Goal: Communication & Community: Answer question/provide support

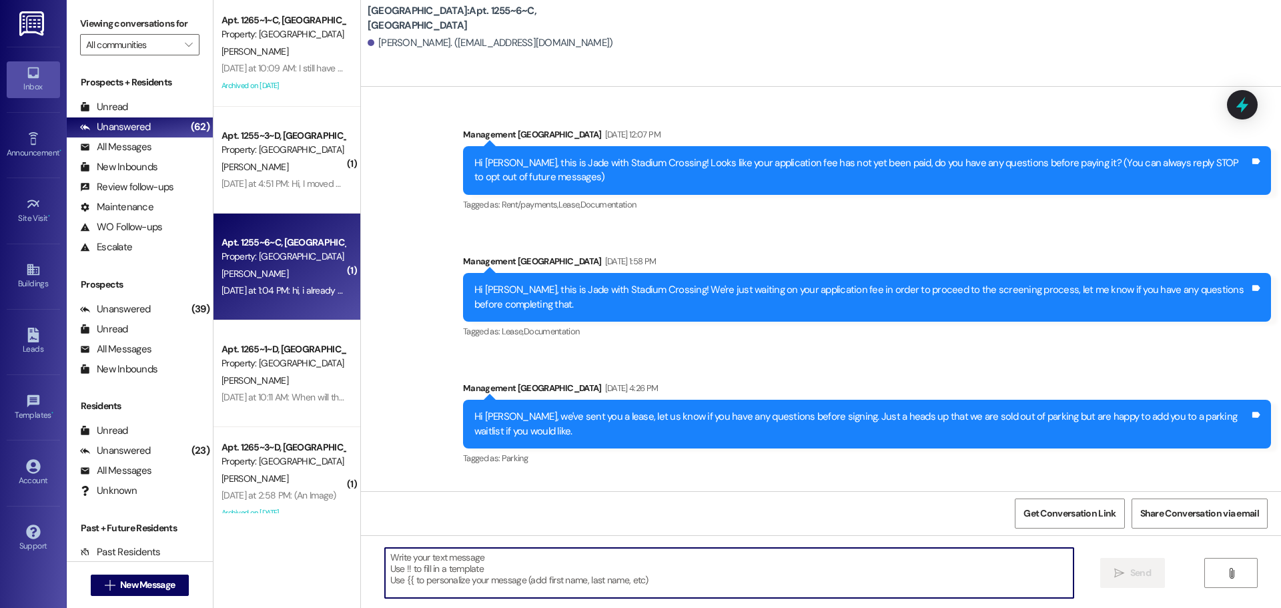
scroll to position [9100, 0]
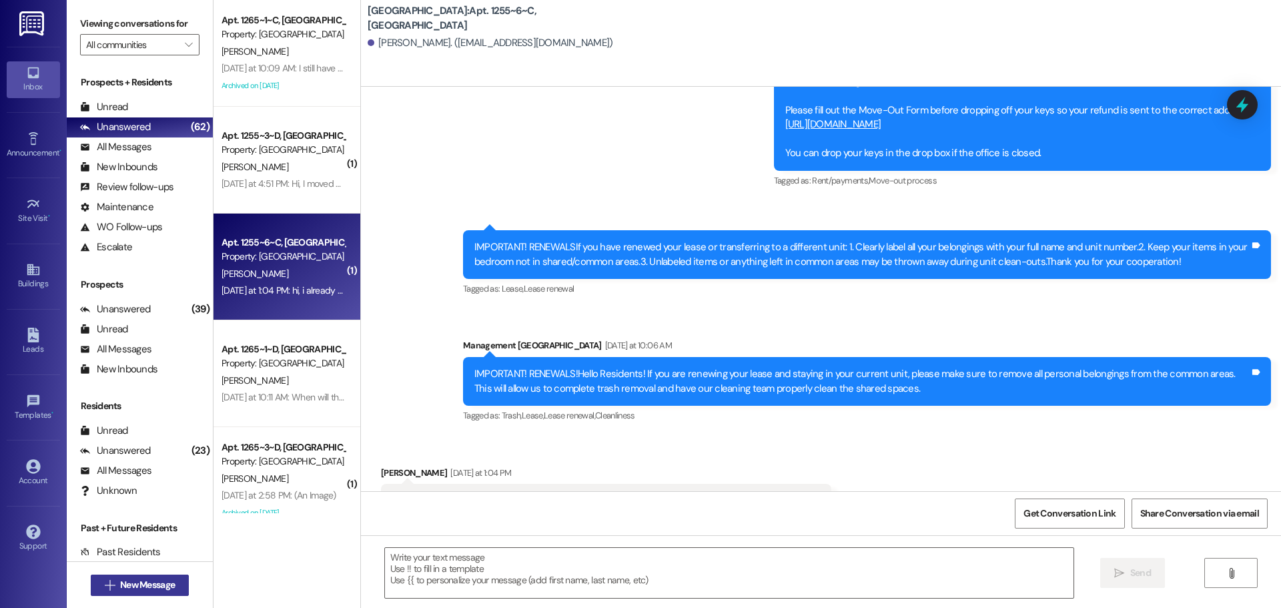
click at [150, 593] on button " New Message" at bounding box center [140, 585] width 99 height 21
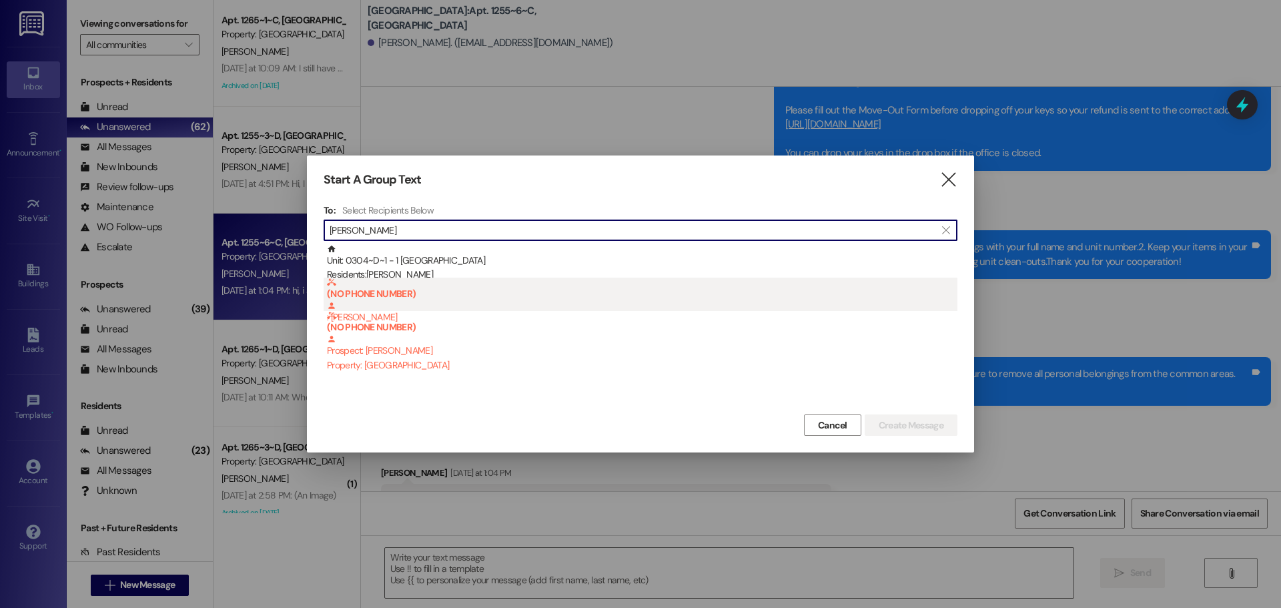
type input "[PERSON_NAME]"
click at [438, 278] on b "(NO PHONE NUMBER)" at bounding box center [642, 289] width 631 height 22
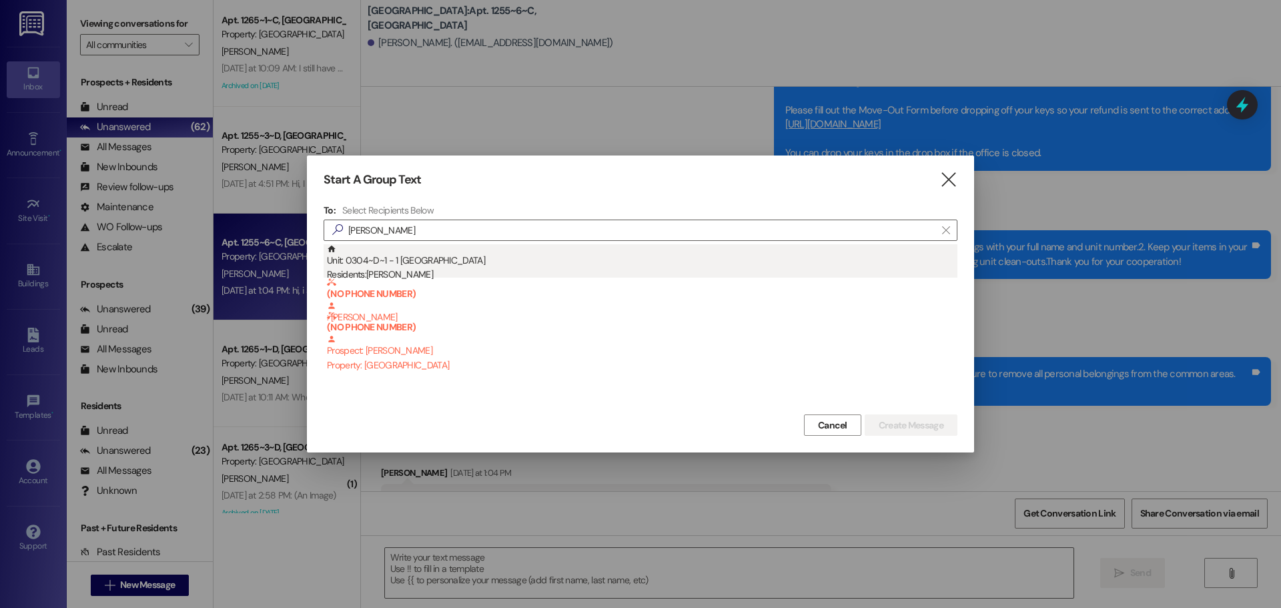
click at [551, 263] on div "Unit: 0304~D~1 - 1 Stadium Crossing Residents: [PERSON_NAME]" at bounding box center [642, 263] width 631 height 38
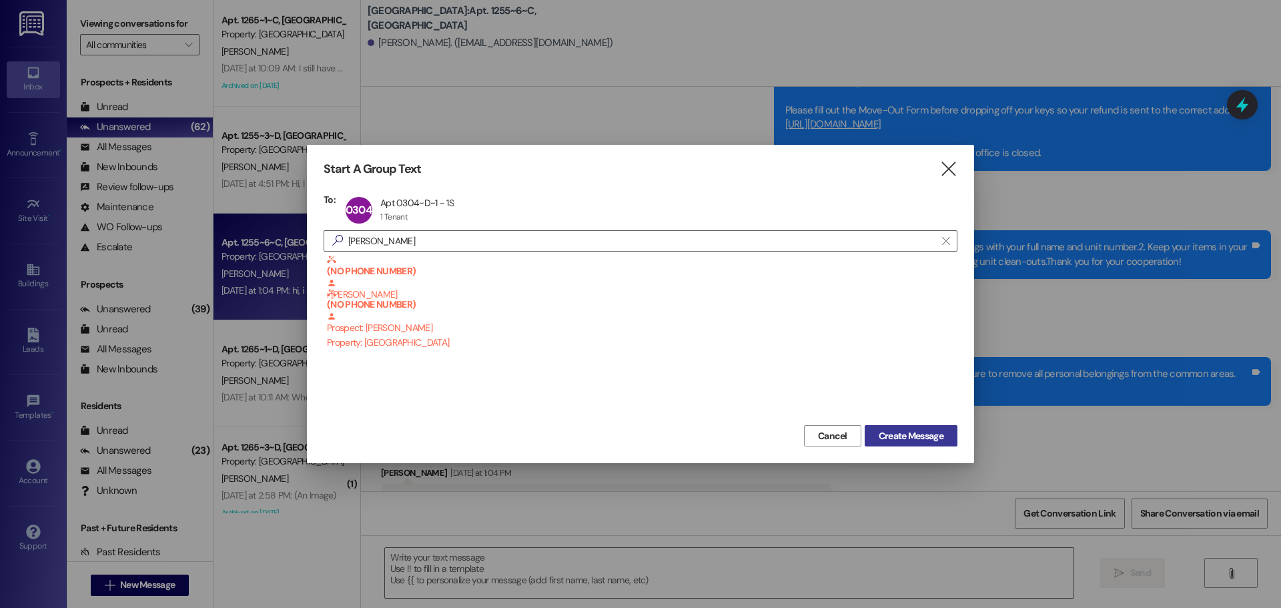
click at [916, 429] on span "Create Message" at bounding box center [911, 436] width 65 height 14
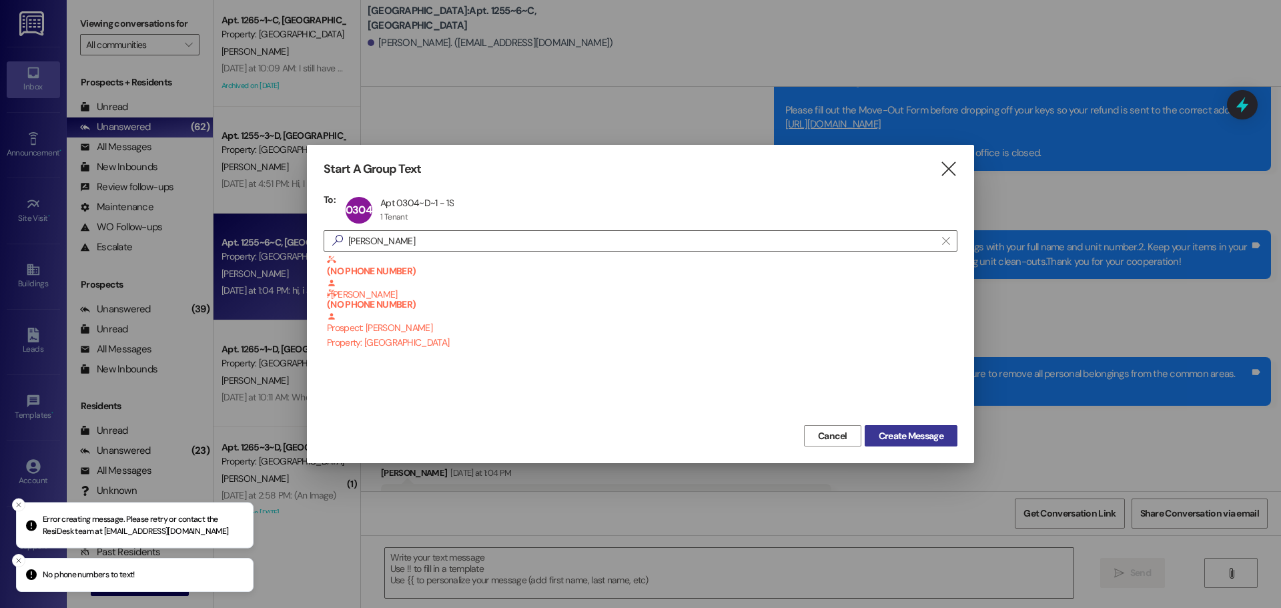
click at [895, 441] on span "Create Message" at bounding box center [911, 436] width 65 height 14
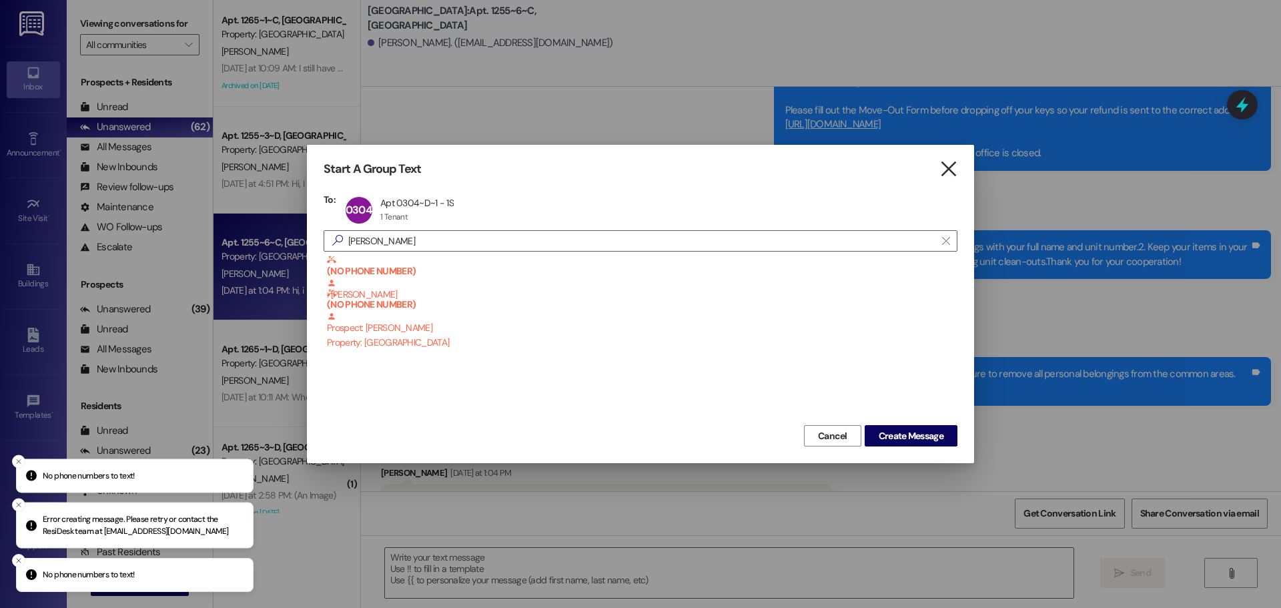
click at [952, 162] on icon "" at bounding box center [949, 169] width 18 height 14
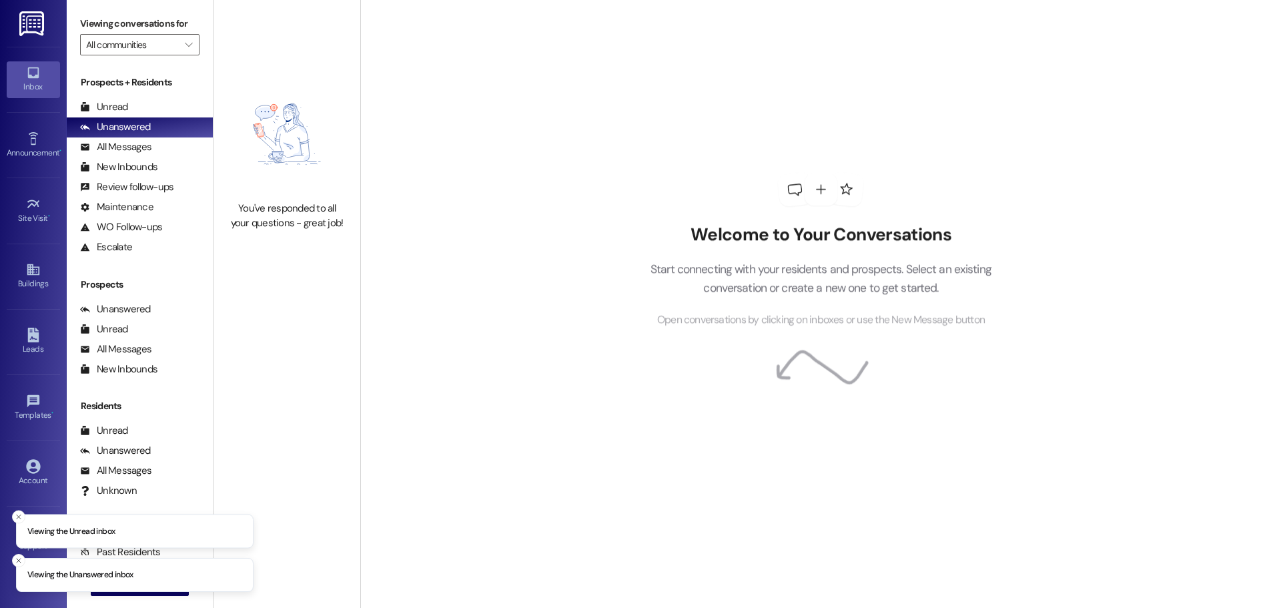
click at [132, 549] on li "Viewing the Unread inbox" at bounding box center [135, 531] width 238 height 35
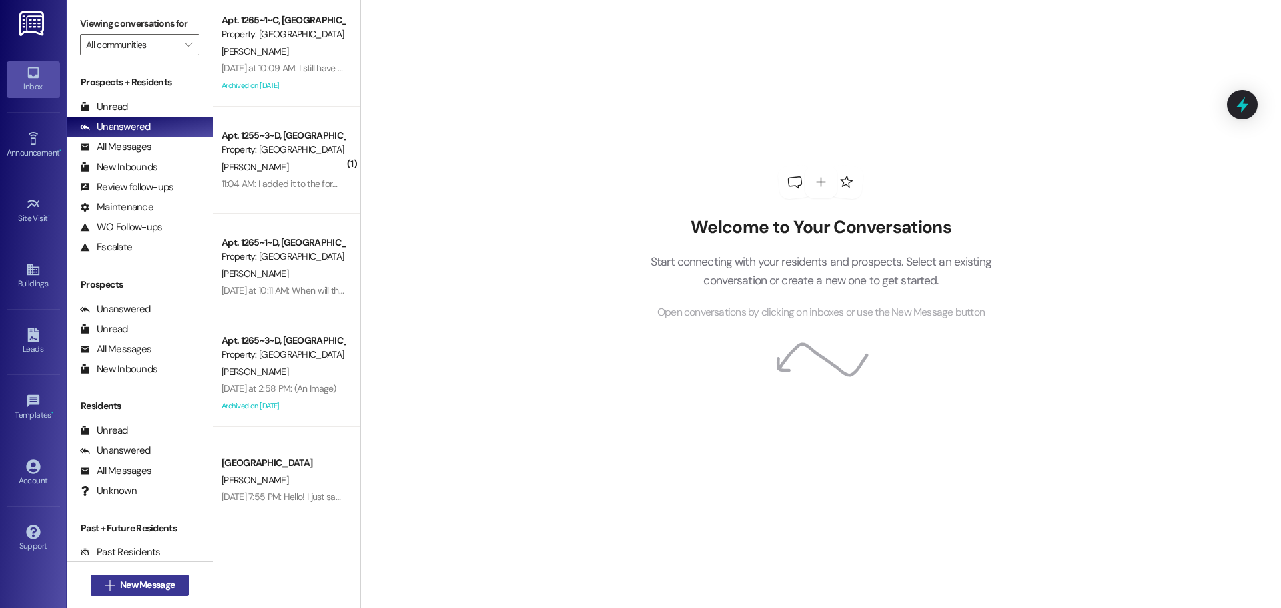
click at [105, 583] on icon "" at bounding box center [110, 585] width 10 height 11
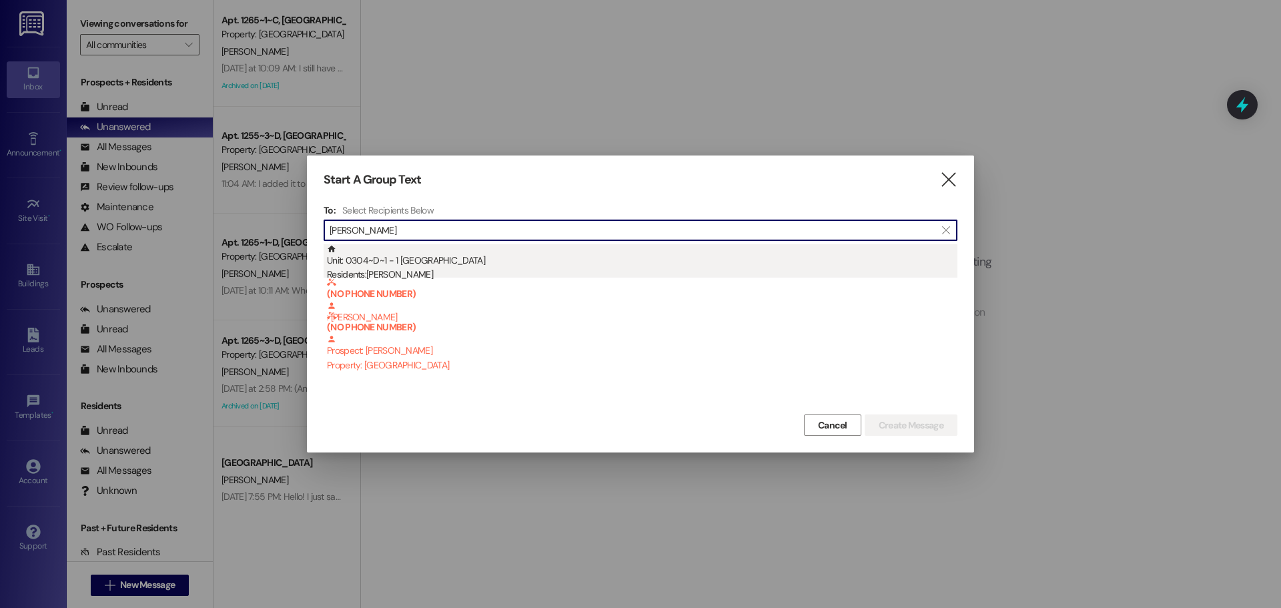
type input "[PERSON_NAME]"
click at [522, 262] on div "Unit: 0304~D~1 - 1 Stadium Crossing Residents: [PERSON_NAME]" at bounding box center [642, 263] width 631 height 38
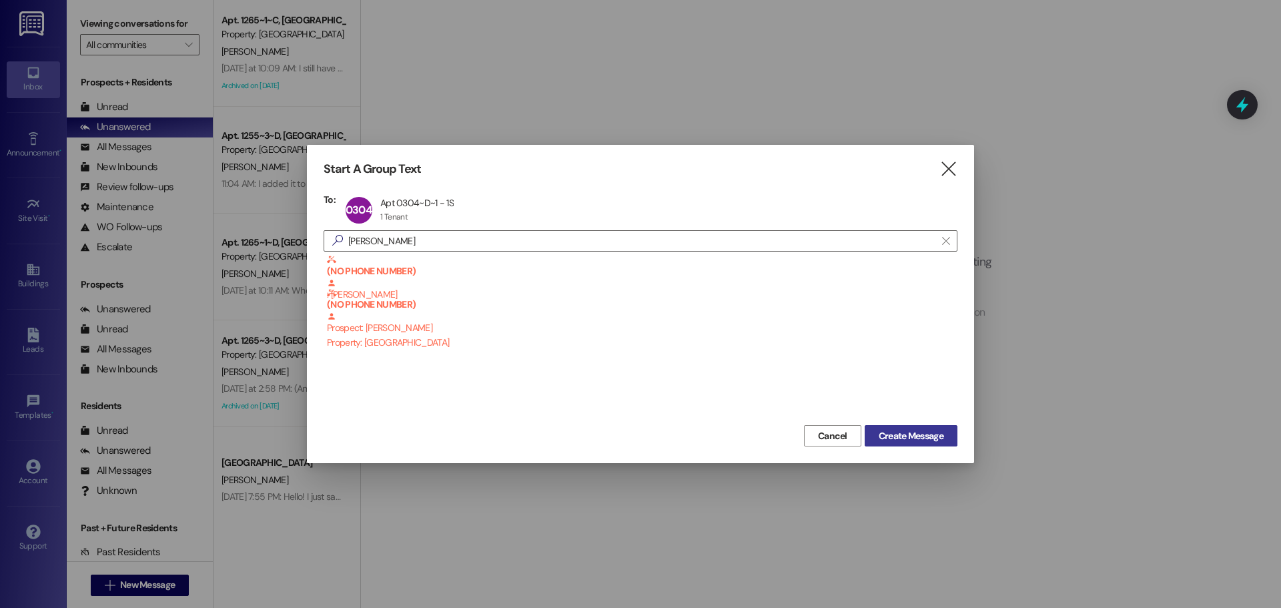
click at [876, 436] on span "Create Message" at bounding box center [911, 436] width 70 height 14
